Goal: Task Accomplishment & Management: Use online tool/utility

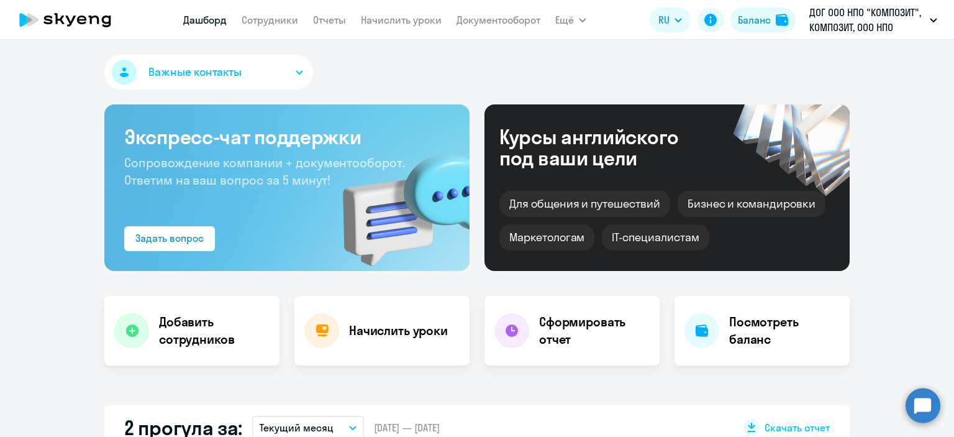
scroll to position [373, 0]
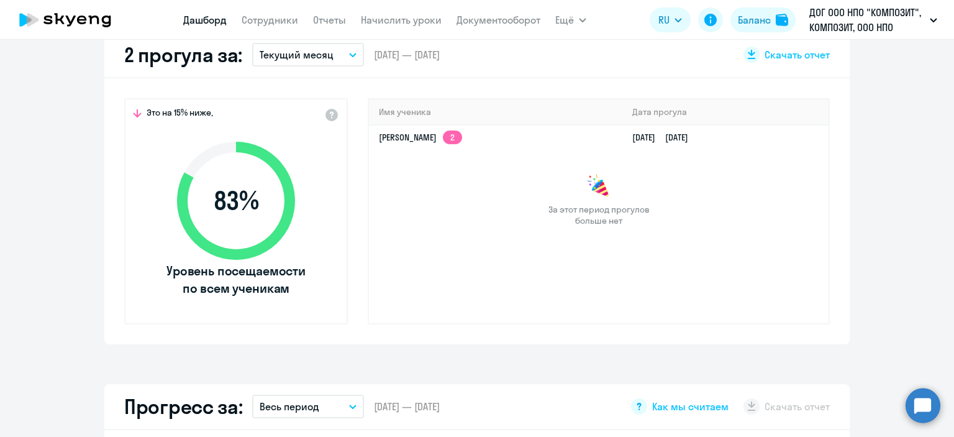
select select "30"
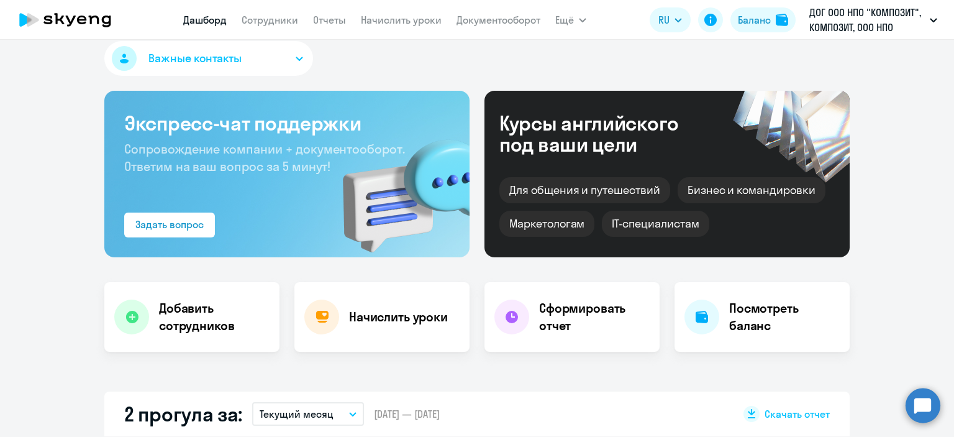
scroll to position [0, 0]
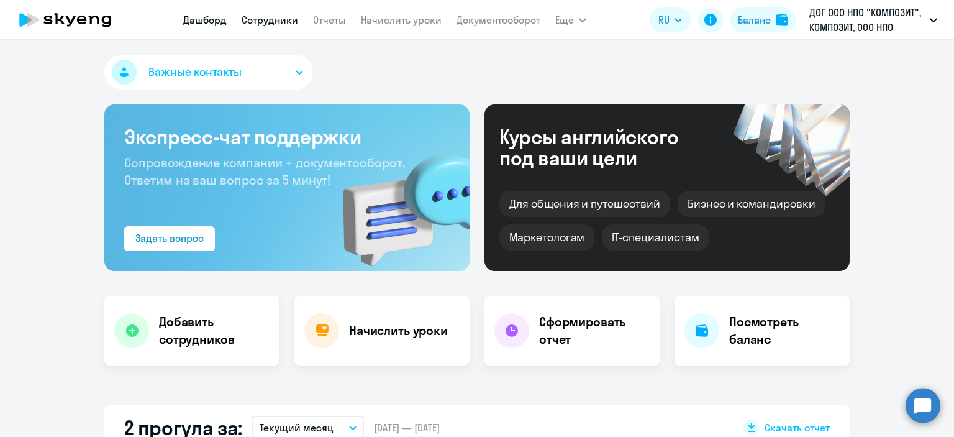
click at [286, 20] on link "Сотрудники" at bounding box center [270, 20] width 57 height 12
select select "30"
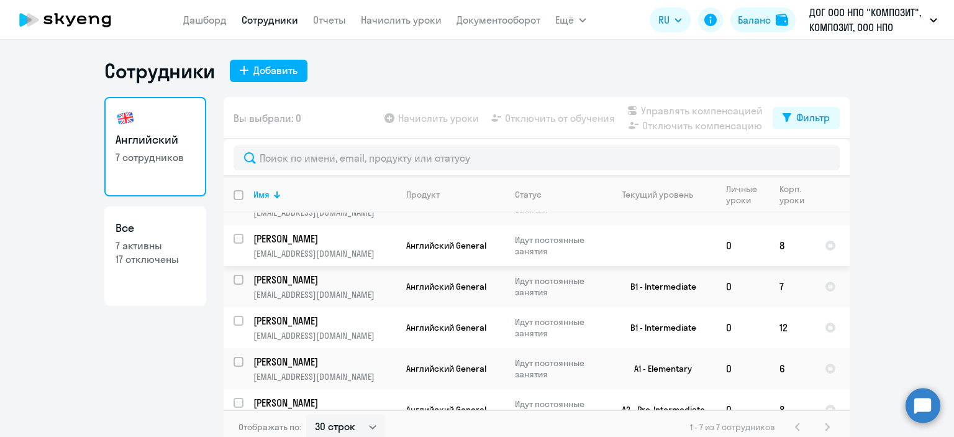
scroll to position [92, 0]
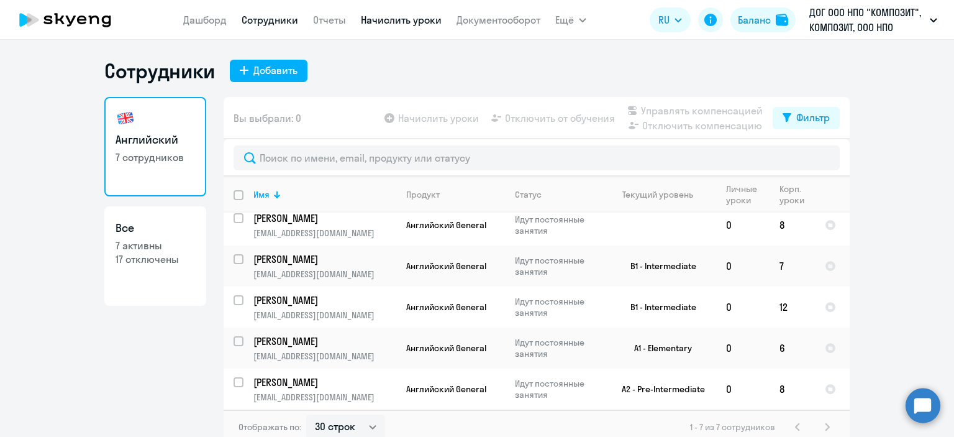
click at [377, 24] on link "Начислить уроки" at bounding box center [401, 20] width 81 height 12
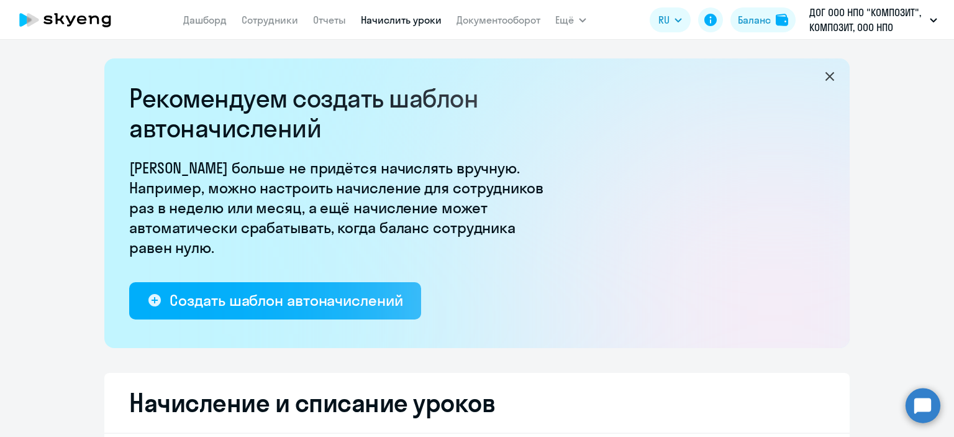
select select "10"
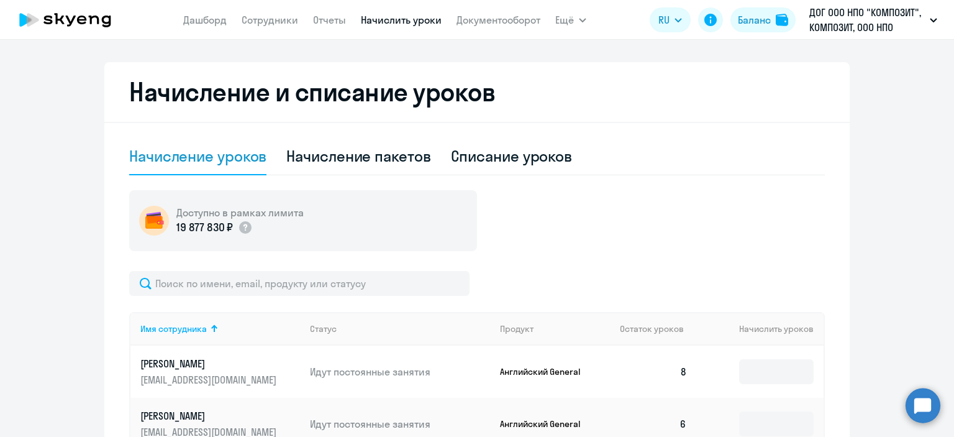
scroll to position [186, 0]
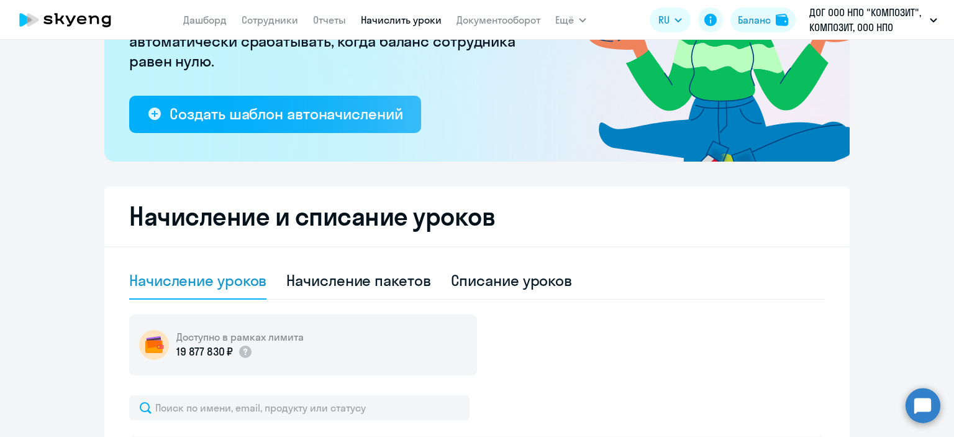
click at [268, 34] on app-header "[PERSON_NAME] Отчеты Начислить уроки Документооборот Ещё Дашборд Сотрудники Отч…" at bounding box center [477, 20] width 954 height 40
click at [269, 21] on link "Сотрудники" at bounding box center [270, 20] width 57 height 12
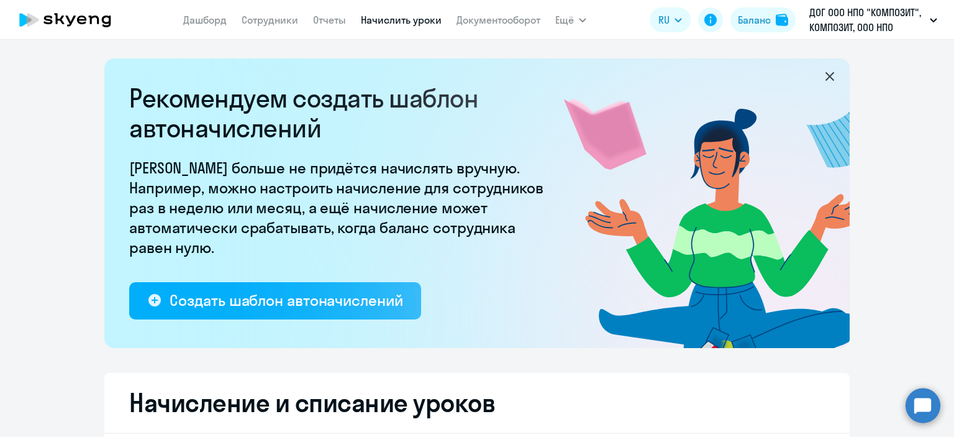
select select "30"
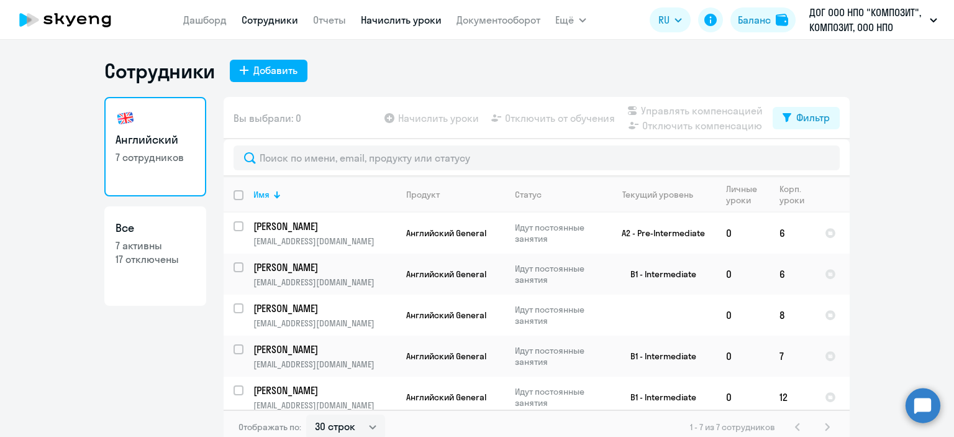
click at [383, 23] on link "Начислить уроки" at bounding box center [401, 20] width 81 height 12
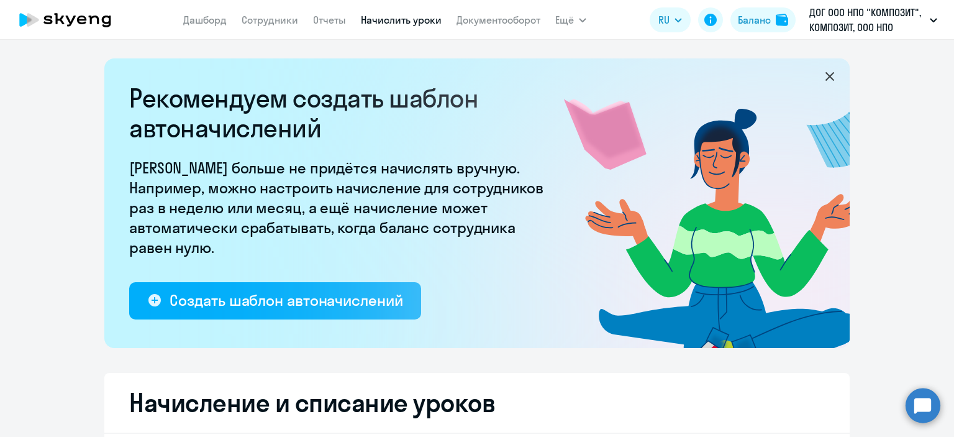
select select "10"
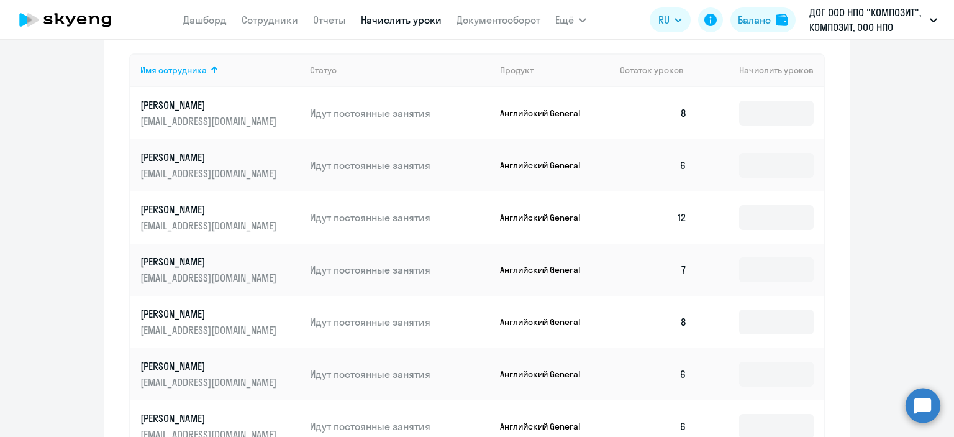
scroll to position [419, 0]
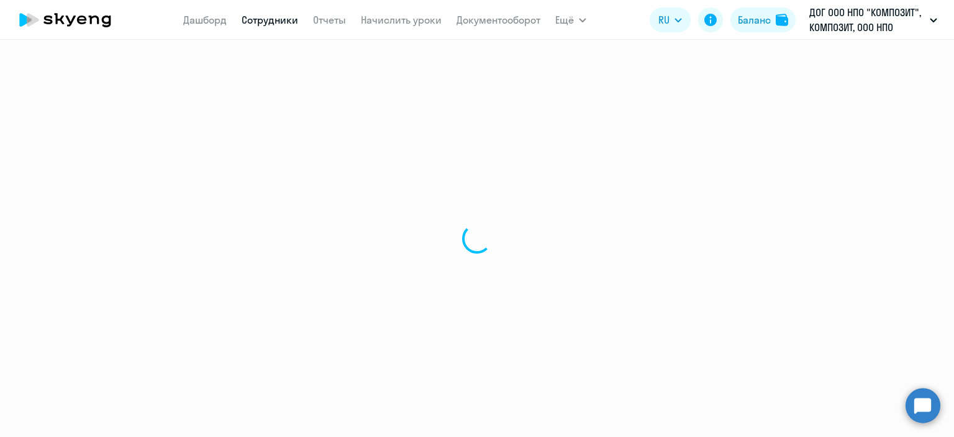
select select "30"
